Goal: Transaction & Acquisition: Obtain resource

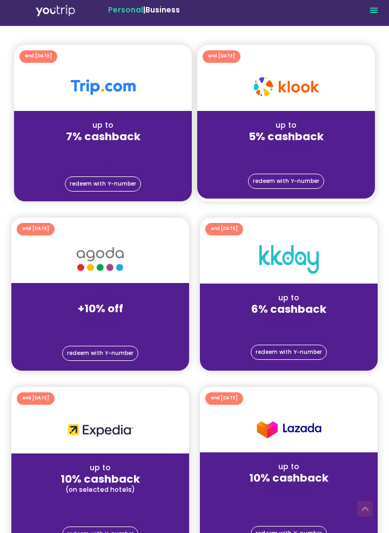
scroll to position [192, 0]
click at [85, 181] on span "redeem with Y-number" at bounding box center [103, 183] width 67 height 5
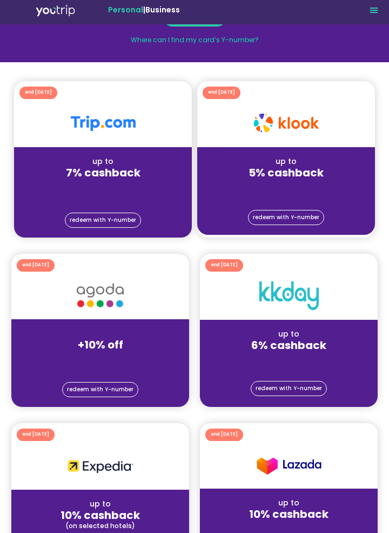
scroll to position [152, 0]
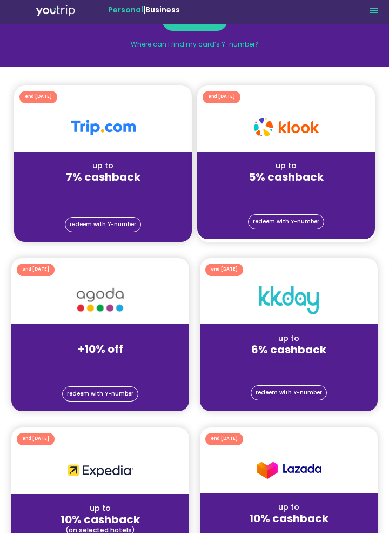
click at [43, 153] on div "up to 7% cashback placeholder" at bounding box center [103, 183] width 178 height 64
click at [50, 155] on div "up to 7% cashback placeholder" at bounding box center [103, 183] width 178 height 64
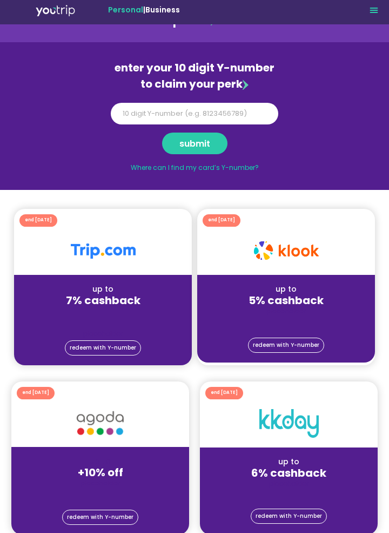
scroll to position [0, 0]
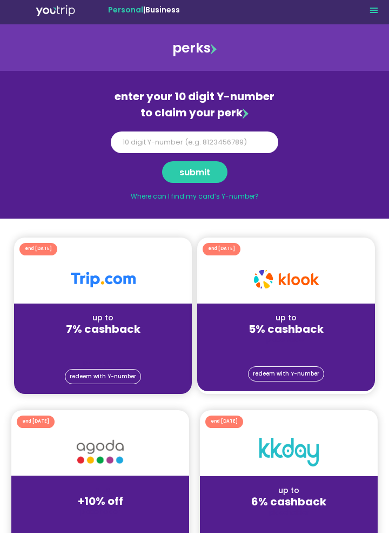
click at [91, 294] on div at bounding box center [103, 279] width 178 height 48
click at [90, 289] on div at bounding box center [103, 279] width 178 height 48
click at [204, 55] on div "perks" at bounding box center [194, 47] width 387 height 19
click at [204, 46] on div "perks" at bounding box center [194, 47] width 387 height 19
click at [377, 13] on icon "Menu Toggle" at bounding box center [374, 9] width 9 height 9
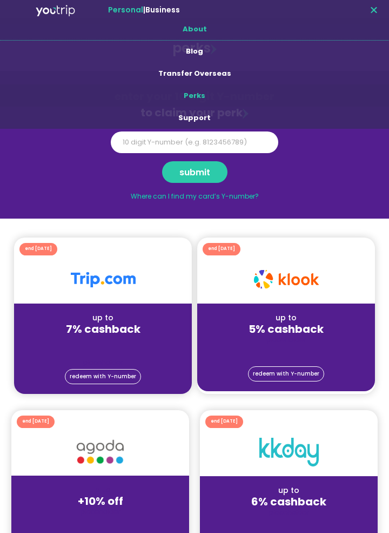
click at [195, 28] on link "About" at bounding box center [194, 29] width 389 height 22
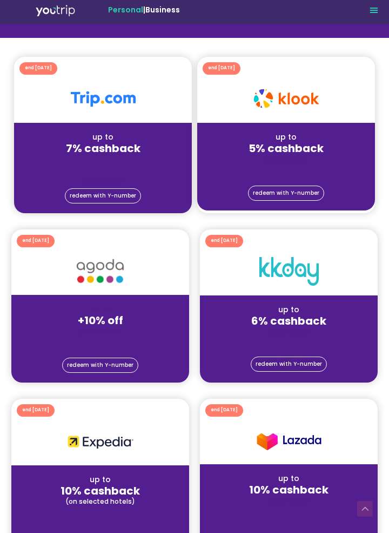
scroll to position [160, 0]
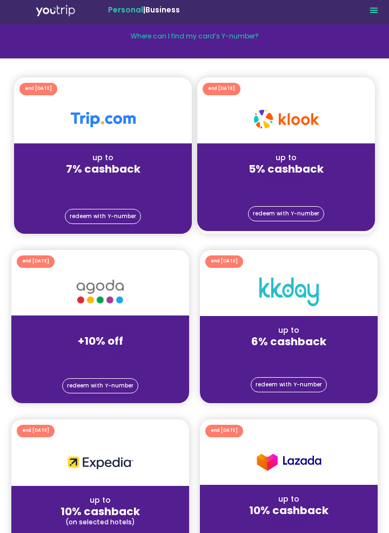
click at [64, 121] on div at bounding box center [103, 119] width 178 height 48
click at [103, 129] on div at bounding box center [103, 119] width 178 height 48
click at [107, 131] on div at bounding box center [103, 119] width 178 height 48
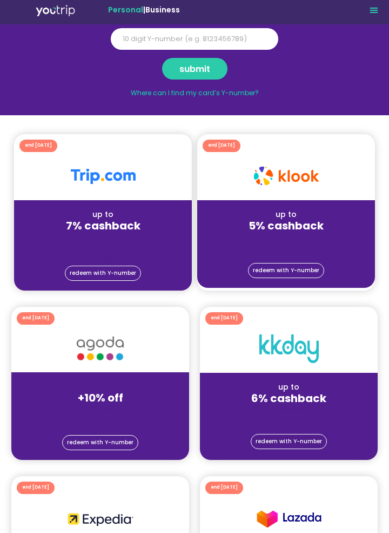
scroll to position [98, 0]
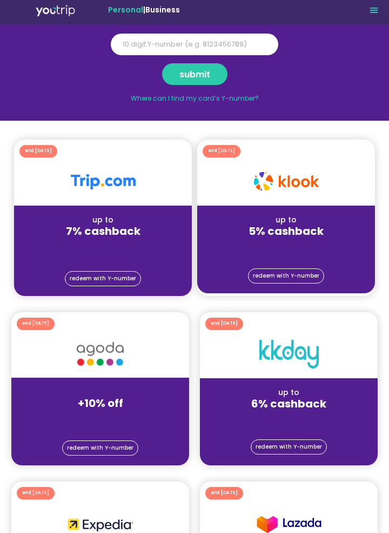
click at [116, 194] on div at bounding box center [103, 181] width 178 height 48
click at [116, 197] on div at bounding box center [103, 181] width 178 height 48
click at [103, 185] on img at bounding box center [103, 181] width 65 height 15
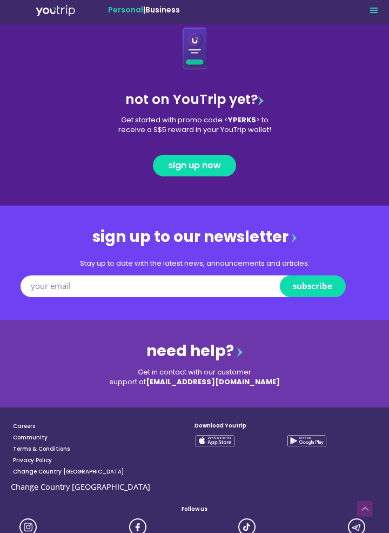
scroll to position [1706, 0]
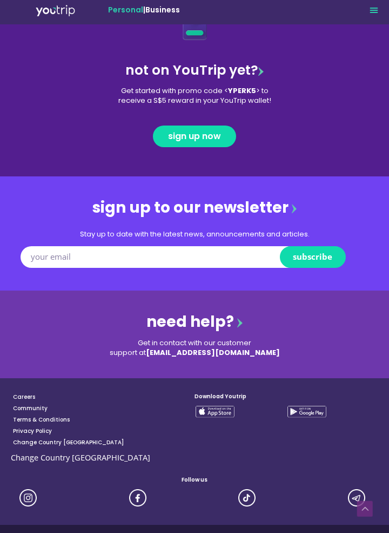
click at [44, 459] on div "Change Country [GEOGRAPHIC_DATA]" at bounding box center [103, 457] width 184 height 15
click at [38, 442] on link "Change Country [GEOGRAPHIC_DATA]" at bounding box center [104, 441] width 182 height 11
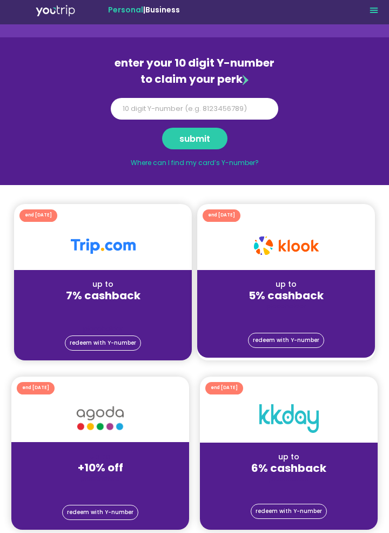
scroll to position [0, 0]
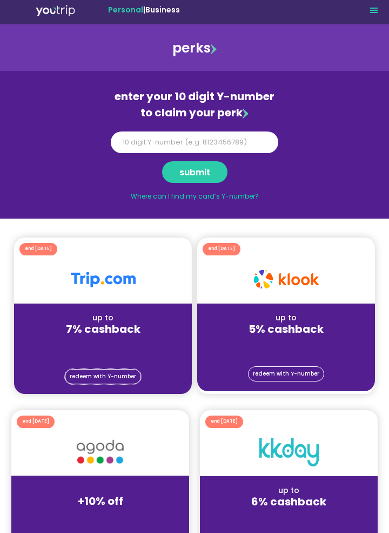
click at [93, 374] on span "redeem with Y-number" at bounding box center [103, 376] width 67 height 5
click at [243, 114] on img at bounding box center [246, 113] width 6 height 11
click at [237, 117] on div "enter your 10 digit Y-number to claim your perk" at bounding box center [195, 104] width 168 height 32
click at [207, 51] on div "perks" at bounding box center [194, 47] width 387 height 19
click at [93, 374] on span "redeem with Y-number" at bounding box center [103, 376] width 67 height 5
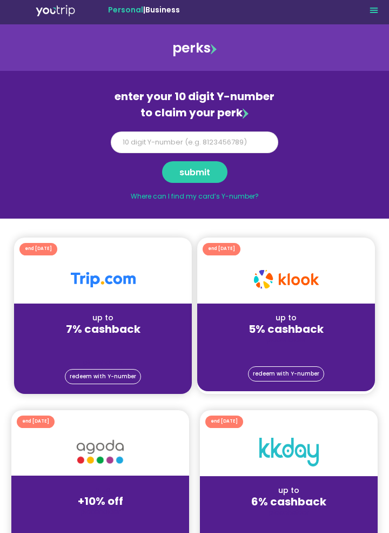
click at [249, 147] on input "Y Number" at bounding box center [195, 142] width 168 height 22
click at [354, 106] on section "enter your 10 digit Y-number to claim your perk Y Number submit Where can I fin…" at bounding box center [194, 145] width 389 height 148
click at [373, 14] on icon "Menu Toggle" at bounding box center [374, 9] width 9 height 9
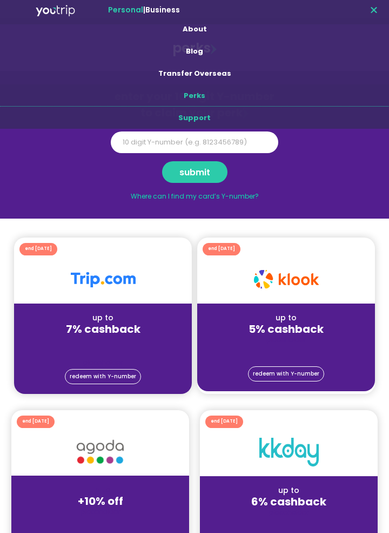
click at [189, 114] on link "Support" at bounding box center [194, 118] width 389 height 22
